Goal: Task Accomplishment & Management: Use online tool/utility

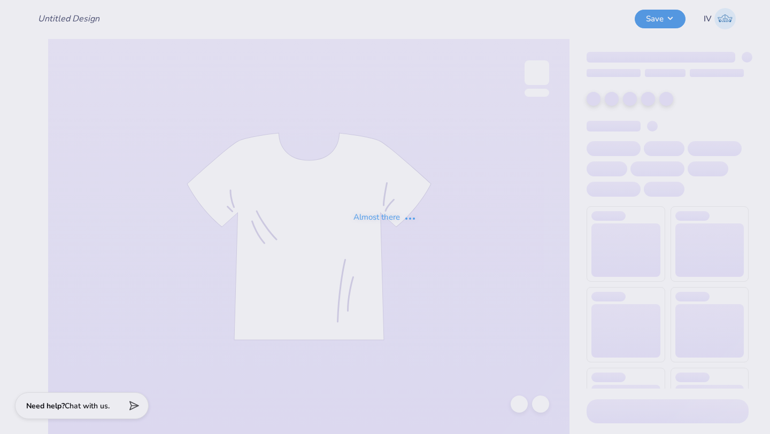
type input "[PERSON_NAME] : The [GEOGRAPHIC_DATA][US_STATE]"
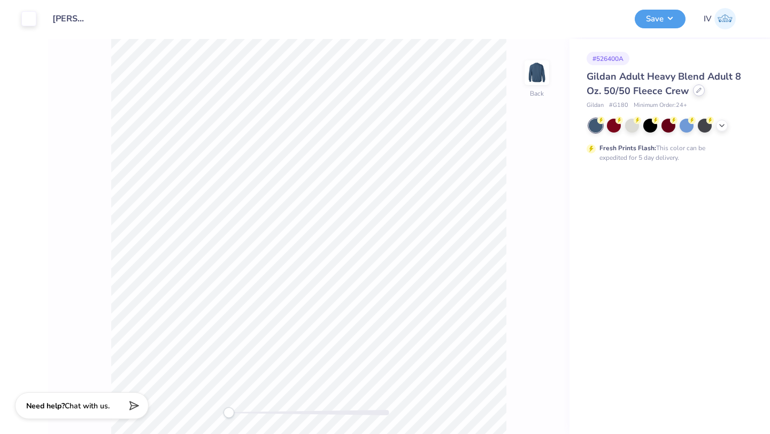
click at [697, 92] on icon at bounding box center [698, 90] width 5 height 5
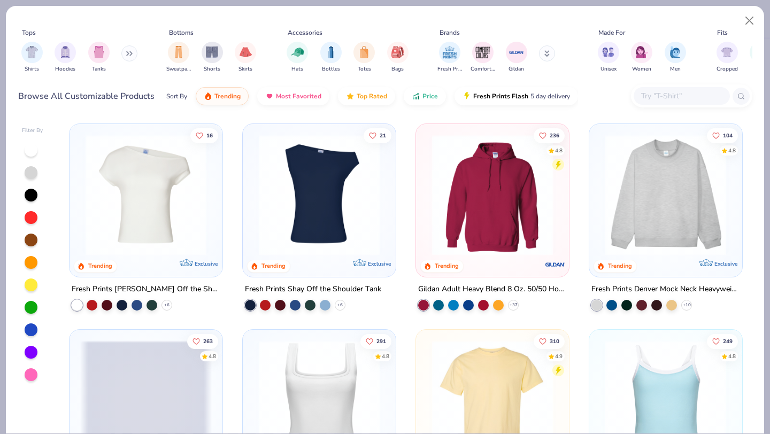
scroll to position [145, 0]
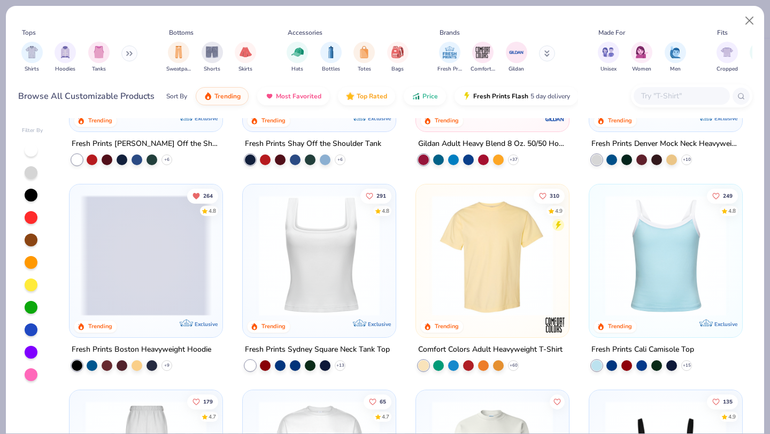
click at [471, 259] on img at bounding box center [493, 255] width 132 height 121
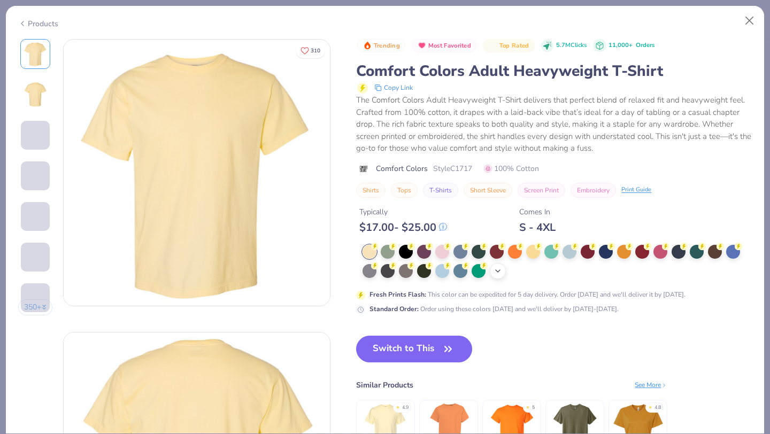
click at [500, 272] on icon at bounding box center [497, 271] width 9 height 9
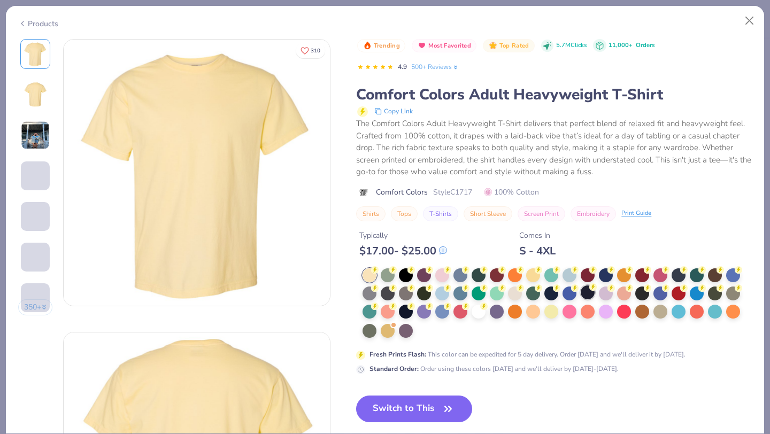
click at [588, 252] on span "Fresh Prints Flash Color" at bounding box center [588, 248] width 70 height 9
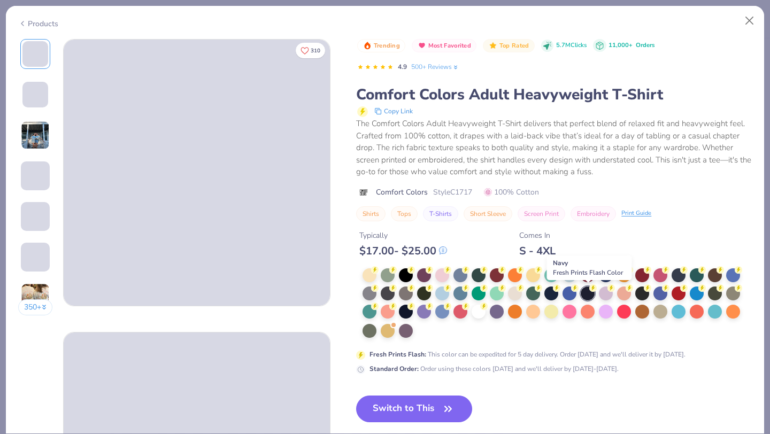
click at [588, 292] on div at bounding box center [588, 294] width 14 height 14
click at [399, 407] on button "Switch to This" at bounding box center [414, 409] width 116 height 27
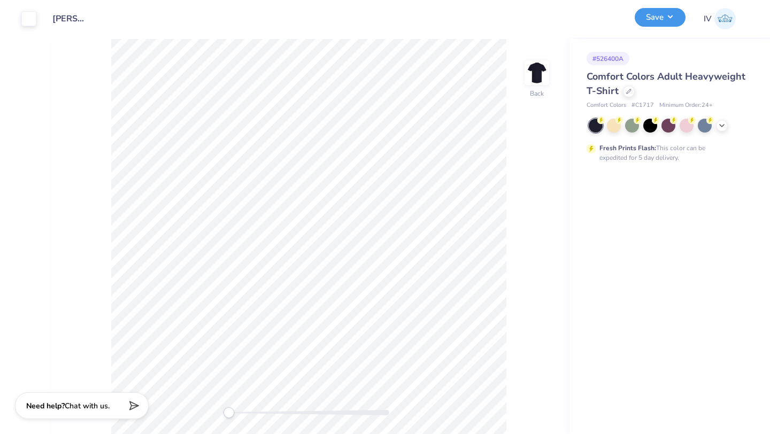
click at [652, 14] on button "Save" at bounding box center [660, 17] width 51 height 19
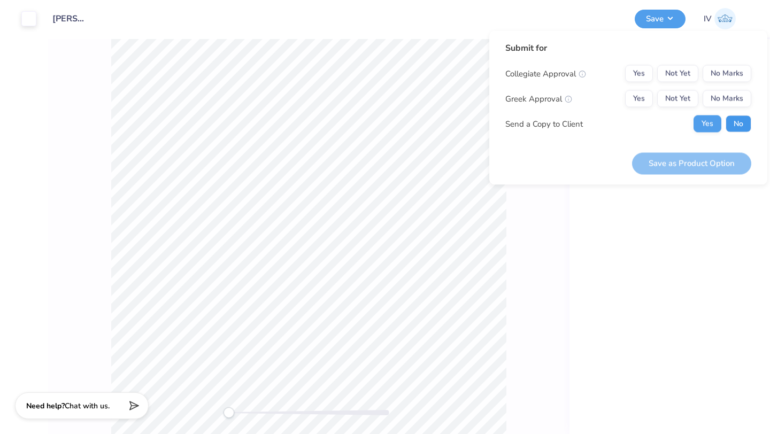
click at [737, 122] on button "No" at bounding box center [739, 123] width 26 height 17
click at [706, 121] on button "Yes" at bounding box center [707, 123] width 28 height 17
click at [722, 72] on button "No Marks" at bounding box center [727, 73] width 49 height 17
click at [646, 78] on button "Yes" at bounding box center [639, 73] width 28 height 17
click at [724, 105] on button "No Marks" at bounding box center [727, 98] width 49 height 17
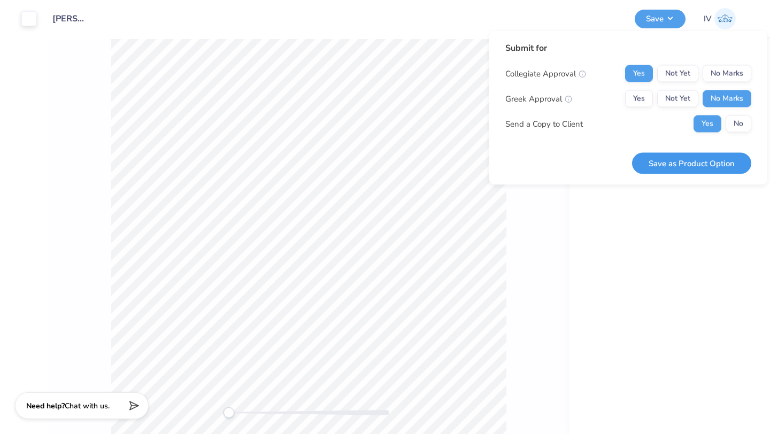
click at [676, 159] on button "Save as Product Option" at bounding box center [691, 163] width 119 height 22
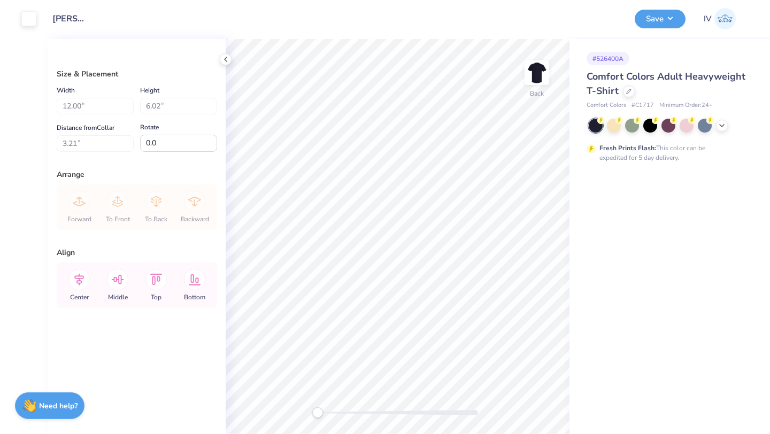
type input "3.00"
click at [228, 58] on icon at bounding box center [225, 59] width 9 height 9
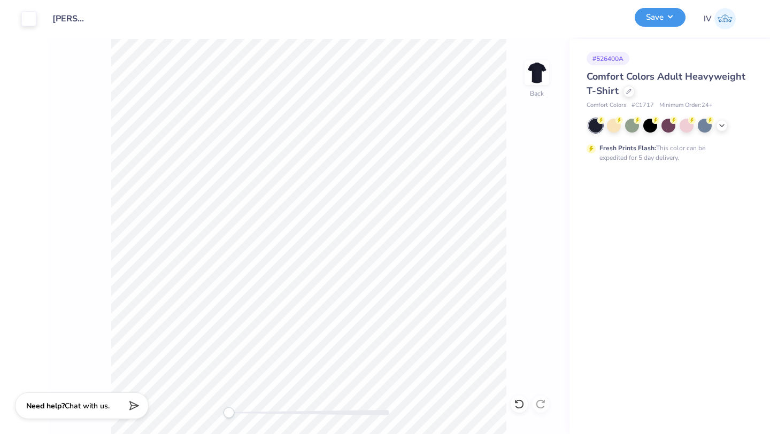
click at [665, 19] on button "Save" at bounding box center [660, 17] width 51 height 19
